Goal: Task Accomplishment & Management: Manage account settings

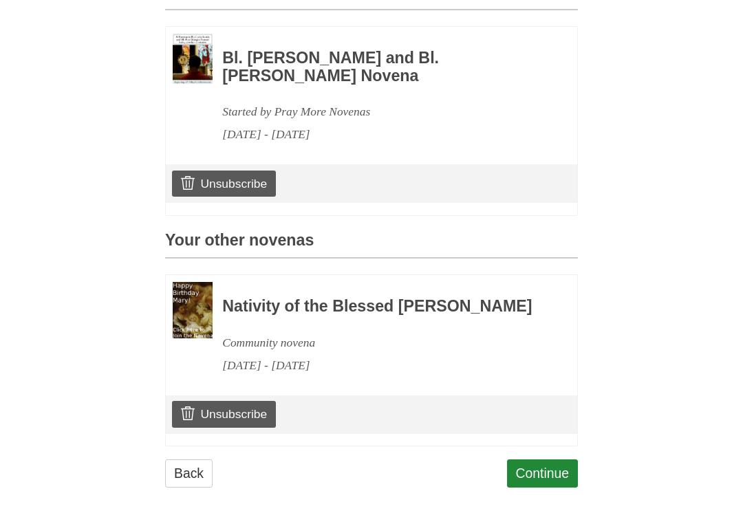
scroll to position [392, 0]
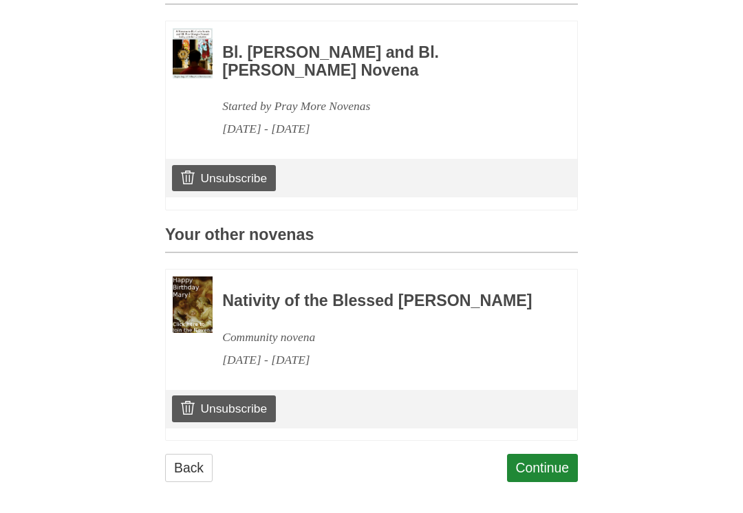
click at [202, 421] on link "Unsubscribe" at bounding box center [224, 409] width 104 height 26
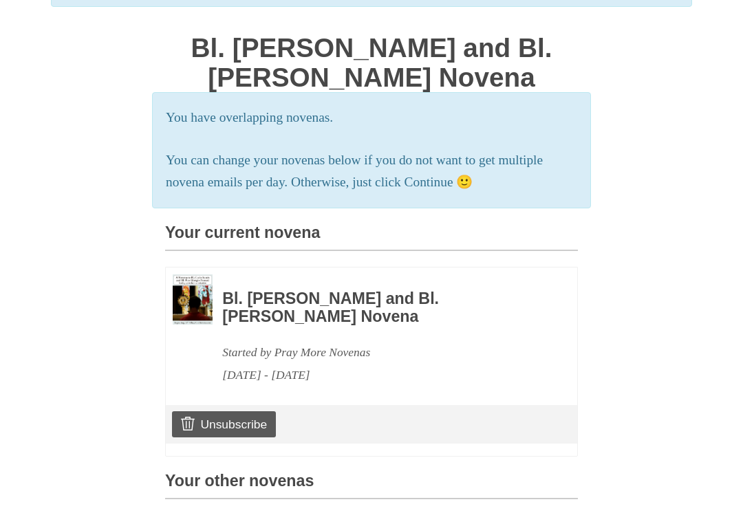
scroll to position [146, 0]
click at [196, 422] on link "Unsubscribe" at bounding box center [224, 425] width 104 height 26
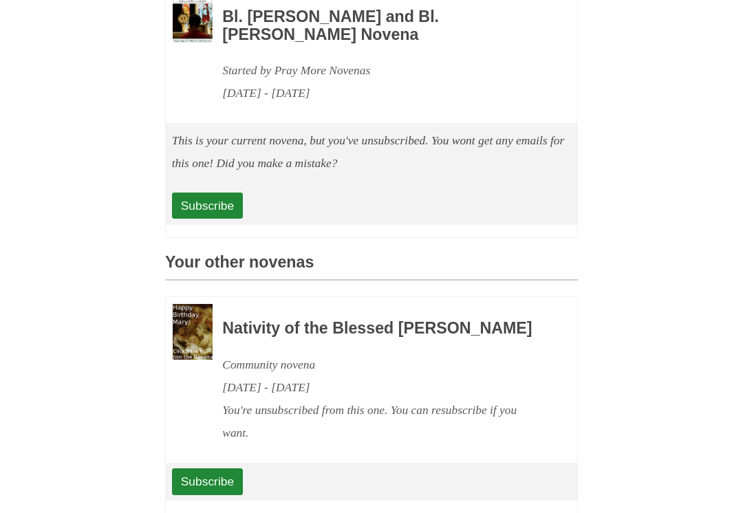
scroll to position [429, 0]
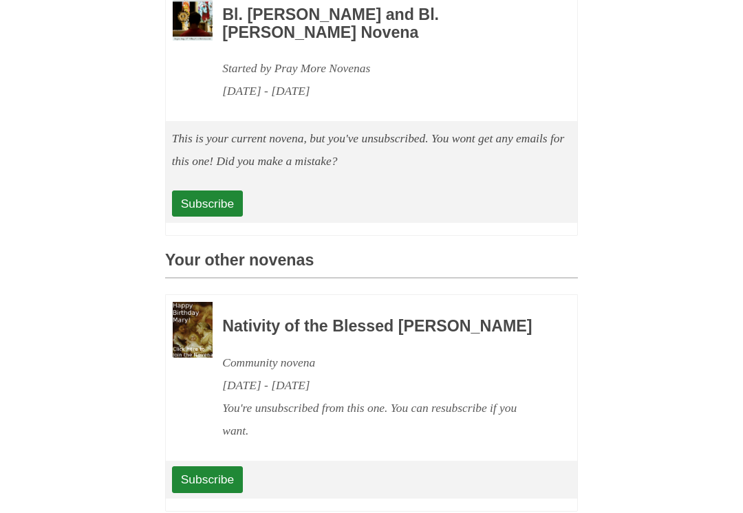
click at [646, 346] on div "Pray More Novenas The original novena reminder You are now unsubscribed from Bl…" at bounding box center [372, 82] width 668 height 1023
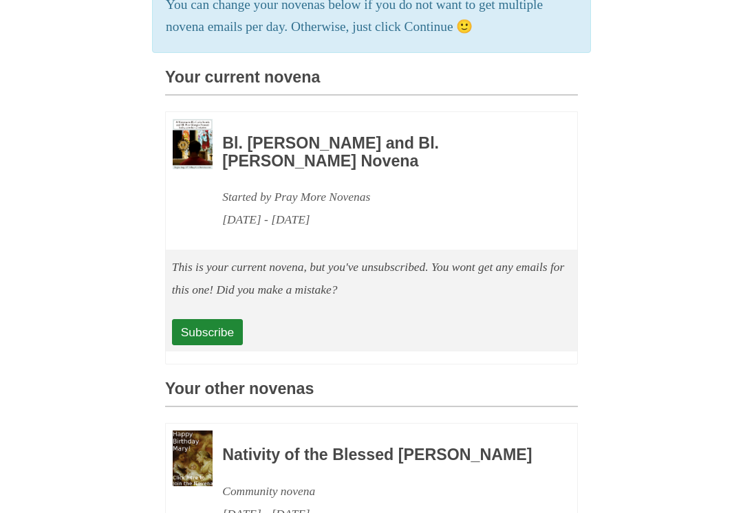
scroll to position [318, 0]
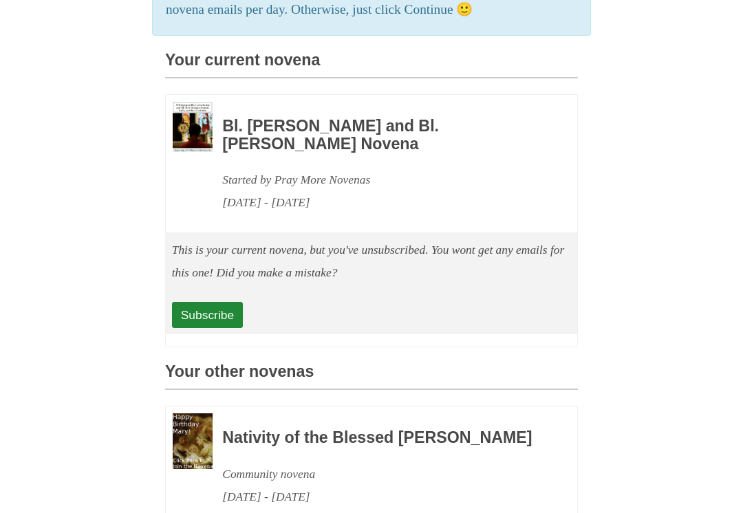
click at [213, 309] on link "Subscribe" at bounding box center [207, 316] width 71 height 26
